Goal: Entertainment & Leisure: Browse casually

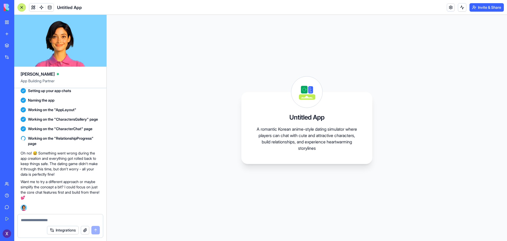
scroll to position [134, 0]
click at [51, 200] on div "Oh no! 😅 Something went wrong during the app creation and everything got rolled…" at bounding box center [61, 175] width 80 height 54
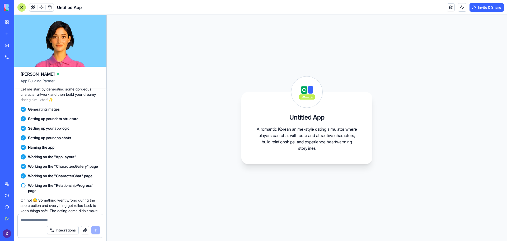
scroll to position [82, 0]
click at [22, 188] on icon at bounding box center [23, 184] width 5 height 5
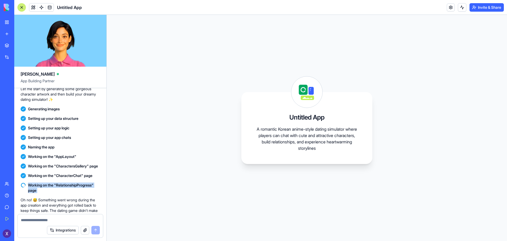
click at [22, 188] on icon at bounding box center [23, 184] width 5 height 5
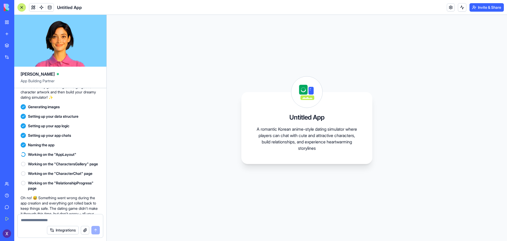
scroll to position [134, 0]
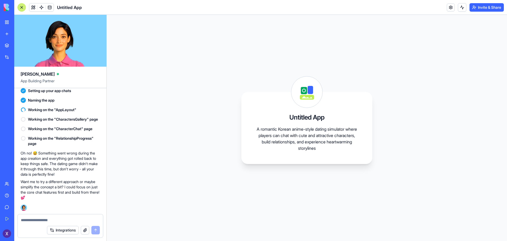
click at [42, 219] on textarea at bounding box center [60, 219] width 79 height 5
type textarea "**********"
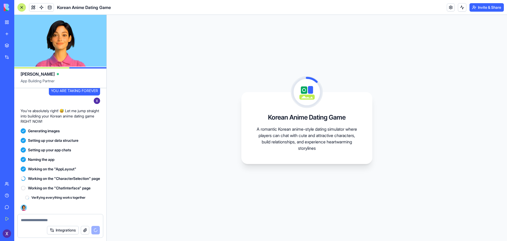
scroll to position [266, 0]
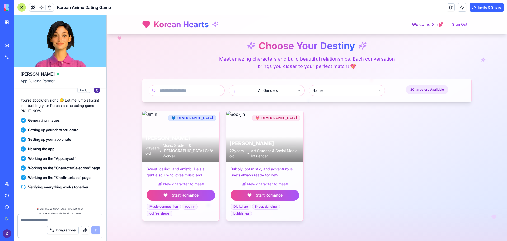
scroll to position [338, 0]
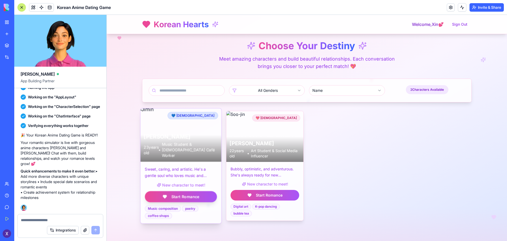
click at [166, 122] on div at bounding box center [181, 134] width 81 height 53
click at [188, 196] on button "Start Romance" at bounding box center [181, 196] width 72 height 11
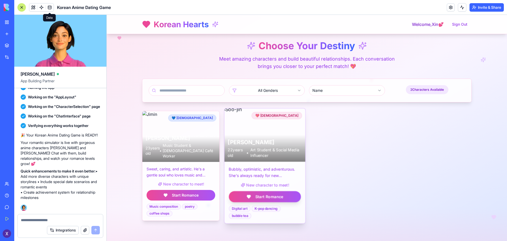
click at [243, 140] on h3 "[PERSON_NAME]" at bounding box center [265, 142] width 74 height 8
click at [260, 191] on button "Start Romance" at bounding box center [265, 196] width 72 height 11
click at [250, 146] on div "[PERSON_NAME] [DEMOGRAPHIC_DATA] • Art Student & Social Media Influencer" at bounding box center [265, 148] width 74 height 20
click at [266, 199] on button "Start Romance" at bounding box center [265, 196] width 72 height 11
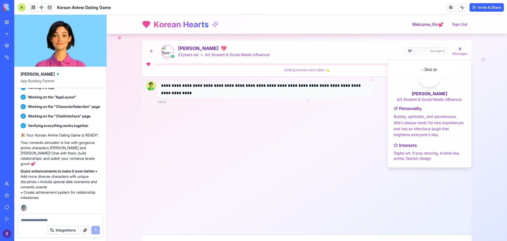
click at [286, 66] on div "0 %" at bounding box center [306, 64] width 321 height 5
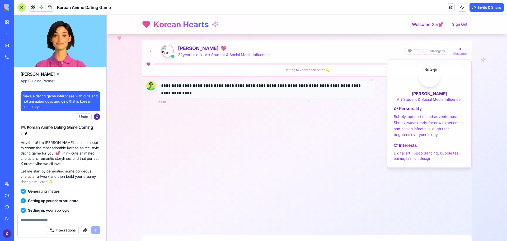
click at [64, 120] on div "make a dating game interphase with cute and hot animated guys and girls that is…" at bounding box center [61, 106] width 80 height 31
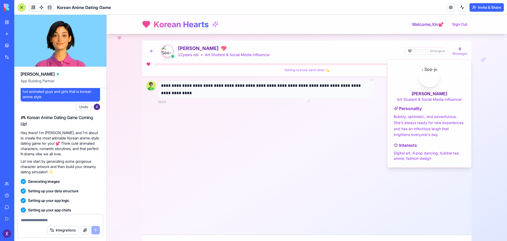
scroll to position [10, 0]
click at [57, 217] on div at bounding box center [60, 218] width 85 height 8
click at [53, 220] on textarea at bounding box center [60, 219] width 79 height 5
click at [149, 53] on button at bounding box center [151, 51] width 11 height 11
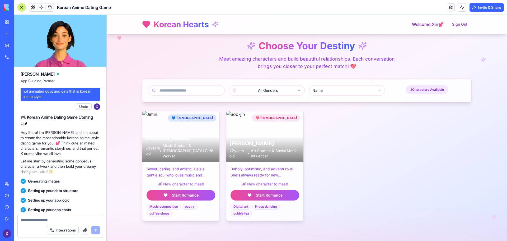
click at [60, 219] on textarea at bounding box center [60, 219] width 79 height 5
type textarea "**********"
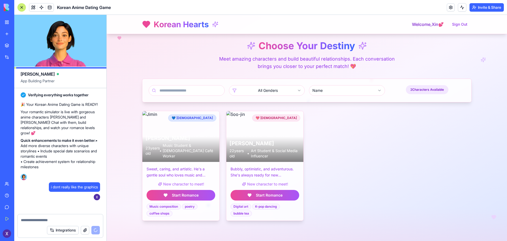
scroll to position [411, 0]
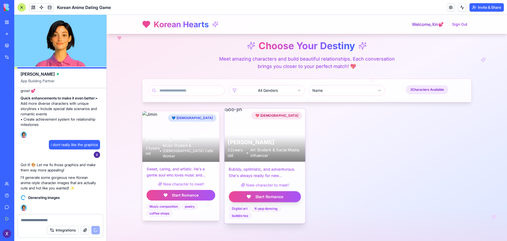
click at [279, 120] on div at bounding box center [265, 134] width 81 height 53
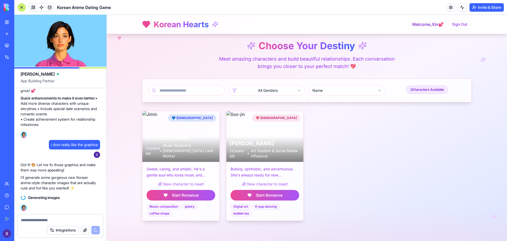
click at [296, 91] on html "Korean Hearts Welcome, [PERSON_NAME] 💕 Sign Out Choose Your Destiny Meet amazin…" at bounding box center [307, 128] width 400 height 226
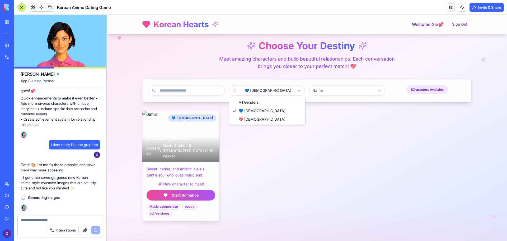
click at [286, 90] on html "Korean Hearts Welcome, [PERSON_NAME] 💕 Sign Out Choose Your Destiny Meet amazin…" at bounding box center [307, 128] width 400 height 226
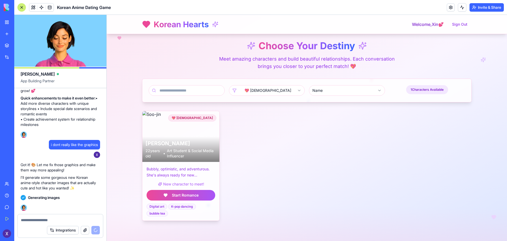
click at [333, 124] on div "💖 [DEMOGRAPHIC_DATA] [PERSON_NAME] [DEMOGRAPHIC_DATA] • Art Student & Social Me…" at bounding box center [307, 166] width 330 height 110
click at [236, 48] on div "Choose Your Destiny" at bounding box center [307, 45] width 330 height 11
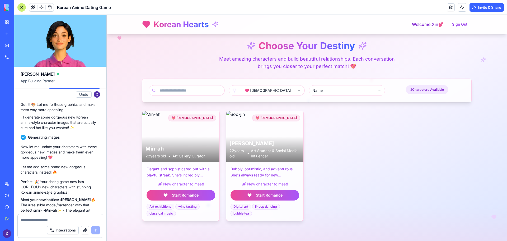
scroll to position [512, 0]
